Goal: Task Accomplishment & Management: Use online tool/utility

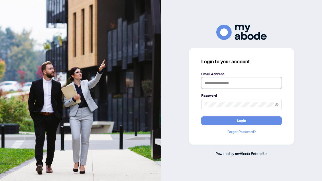
type input "**********"
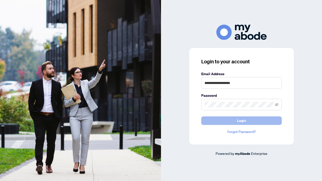
click at [235, 121] on button "Login" at bounding box center [241, 121] width 81 height 9
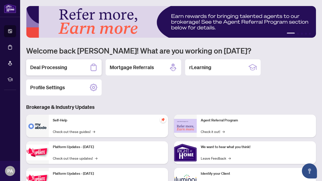
click at [50, 69] on h2 "Deal Processing" at bounding box center [48, 67] width 37 height 7
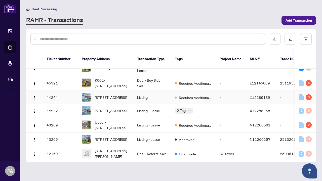
scroll to position [10, 0]
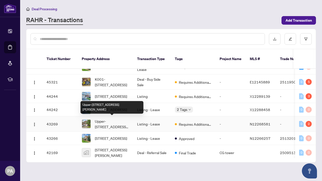
click at [119, 122] on span "Upper-[STREET_ADDRESS][PERSON_NAME]" at bounding box center [112, 124] width 34 height 11
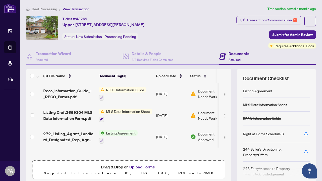
click at [120, 113] on span "MLS Data Information Sheet" at bounding box center [128, 112] width 48 height 6
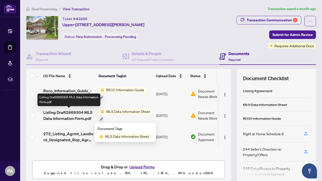
click at [70, 114] on span "Listing Draft2669304 MLS Data Information Form.pdf" at bounding box center [68, 115] width 51 height 12
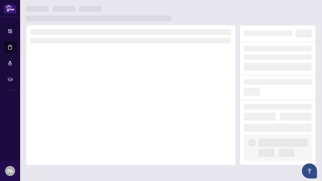
click at [70, 114] on div at bounding box center [130, 95] width 209 height 140
